Goal: Check status: Check status

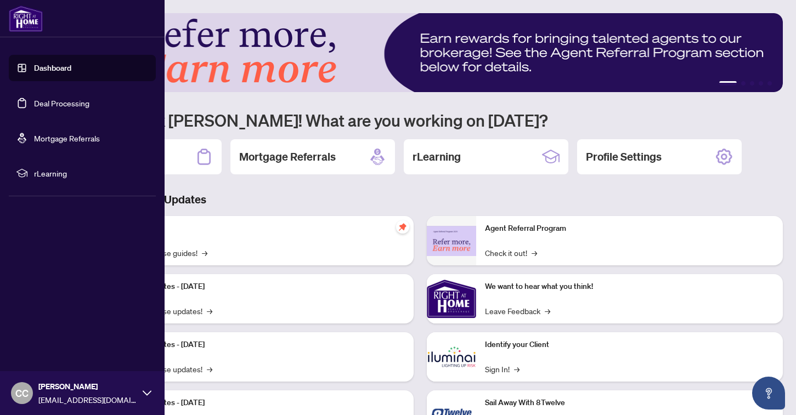
click at [53, 69] on link "Dashboard" at bounding box center [52, 68] width 37 height 10
click at [49, 102] on link "Deal Processing" at bounding box center [61, 103] width 55 height 10
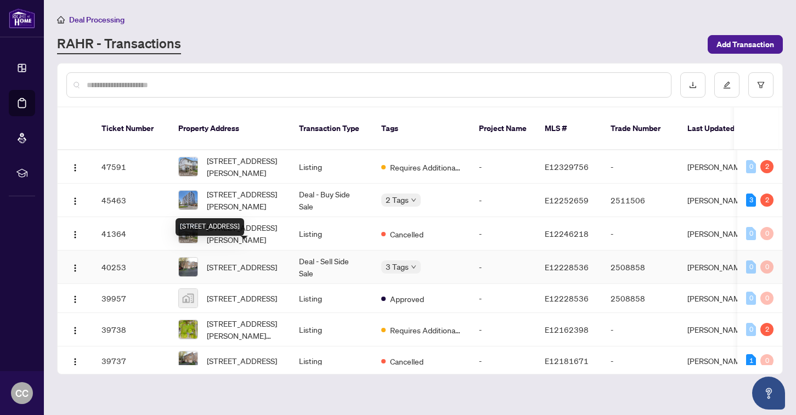
click at [258, 261] on span "[STREET_ADDRESS]" at bounding box center [242, 267] width 70 height 12
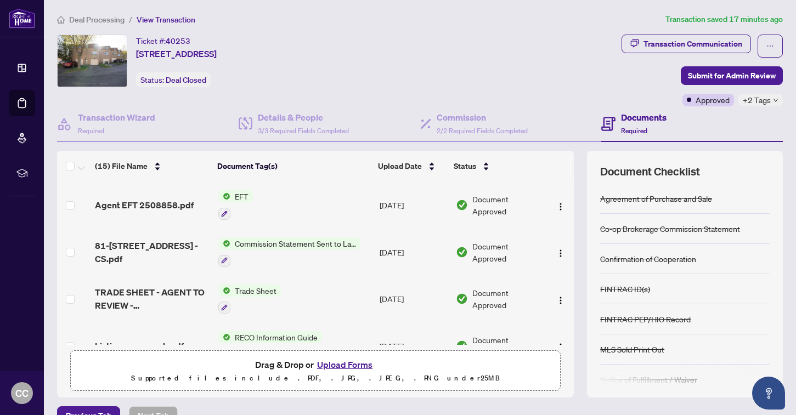
click at [297, 204] on td "EFT" at bounding box center [294, 205] width 161 height 47
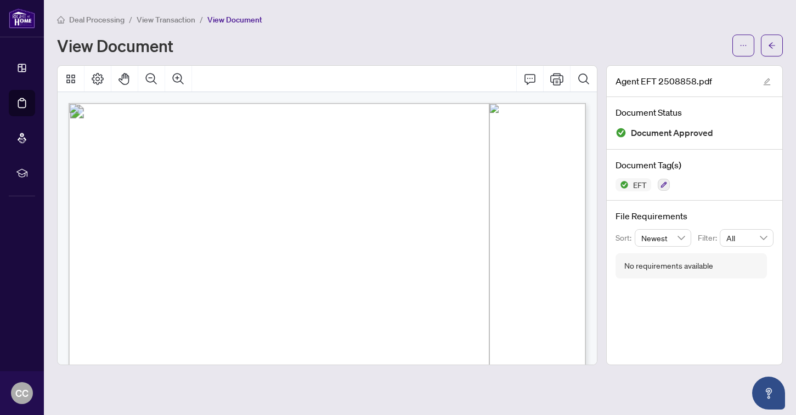
click at [170, 19] on span "View Transaction" at bounding box center [166, 20] width 59 height 10
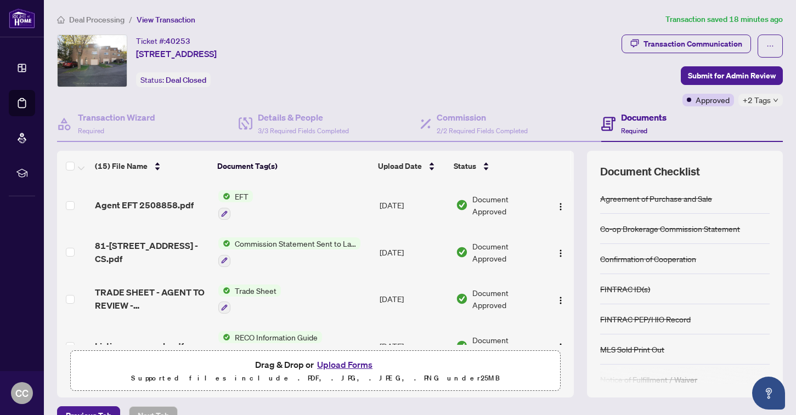
click at [83, 18] on span "Deal Processing" at bounding box center [96, 20] width 55 height 10
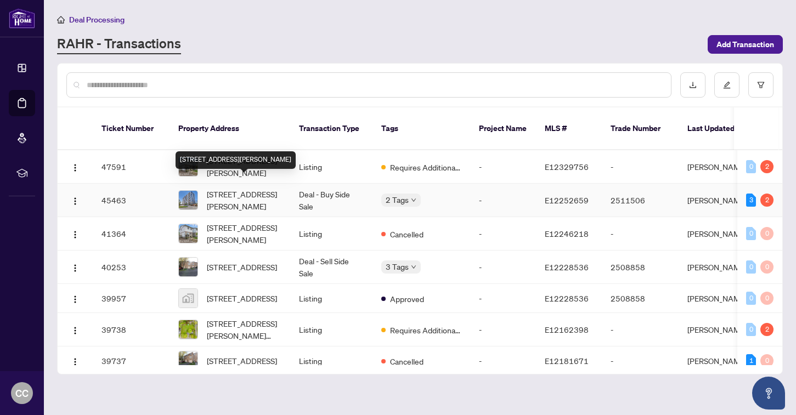
click at [268, 188] on span "[STREET_ADDRESS][PERSON_NAME]" at bounding box center [244, 200] width 75 height 24
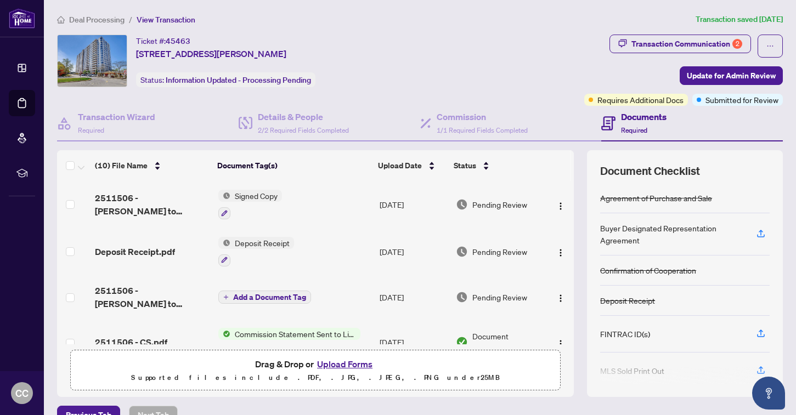
click at [160, 17] on span "View Transaction" at bounding box center [166, 20] width 59 height 10
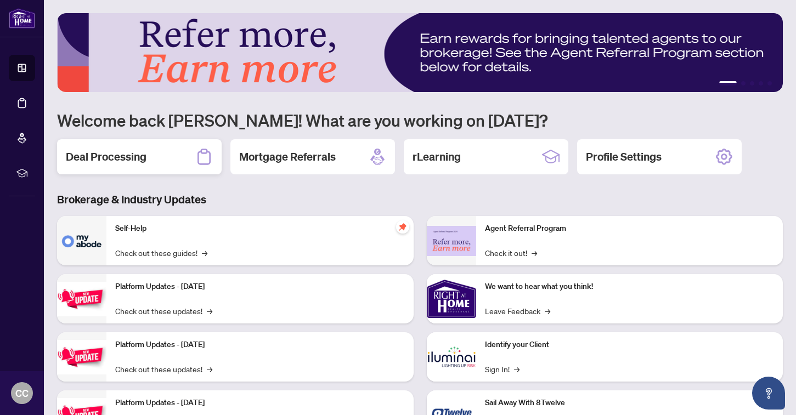
click at [157, 167] on div "Deal Processing" at bounding box center [139, 156] width 165 height 35
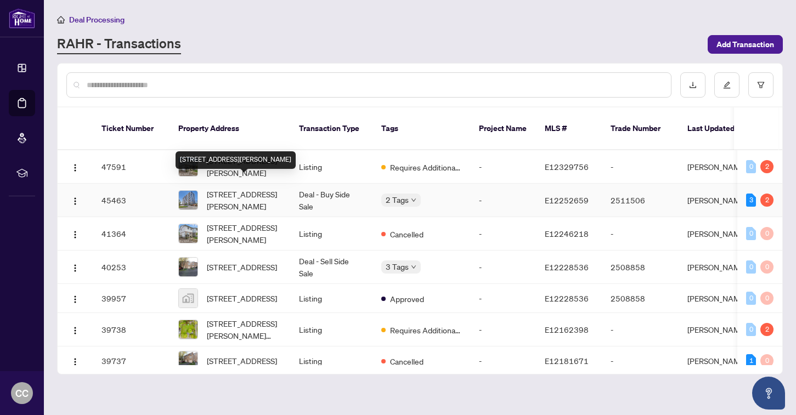
click at [258, 188] on span "[STREET_ADDRESS][PERSON_NAME]" at bounding box center [244, 200] width 75 height 24
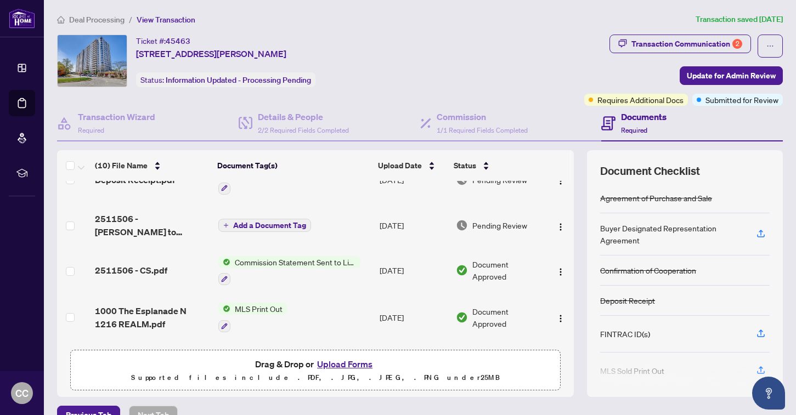
scroll to position [78, 0]
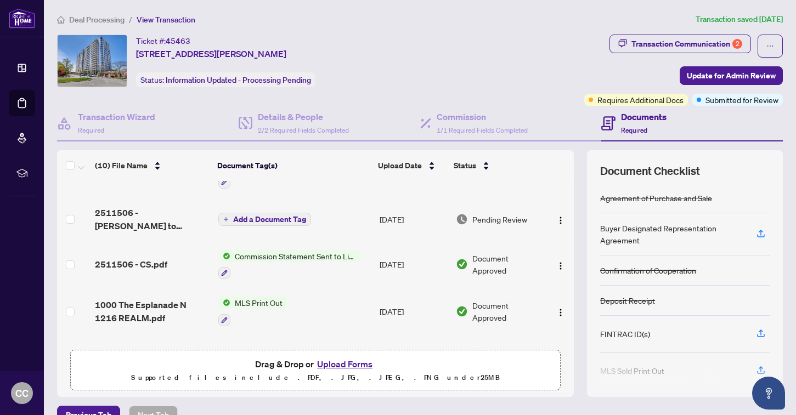
click at [291, 255] on span "Commission Statement Sent to Listing Brokerage" at bounding box center [295, 256] width 130 height 12
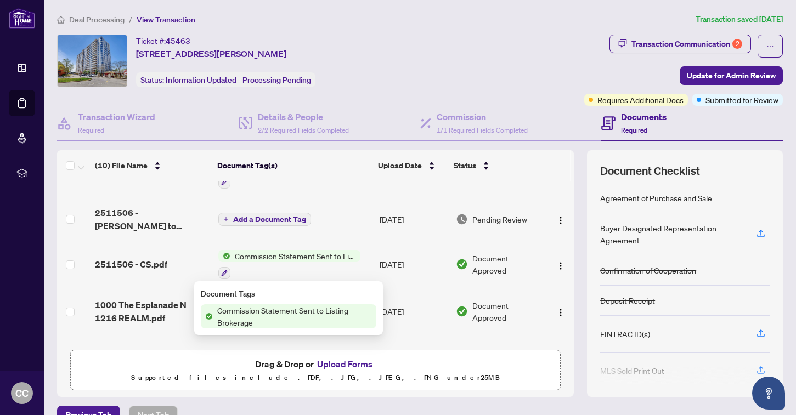
click at [170, 261] on div "2511506 - CS.pdf" at bounding box center [152, 264] width 115 height 13
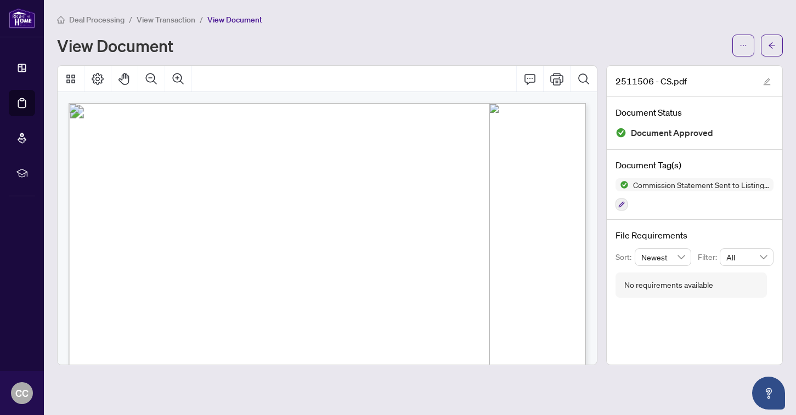
click at [152, 15] on span "View Transaction" at bounding box center [166, 20] width 59 height 10
